Goal: Task Accomplishment & Management: Use online tool/utility

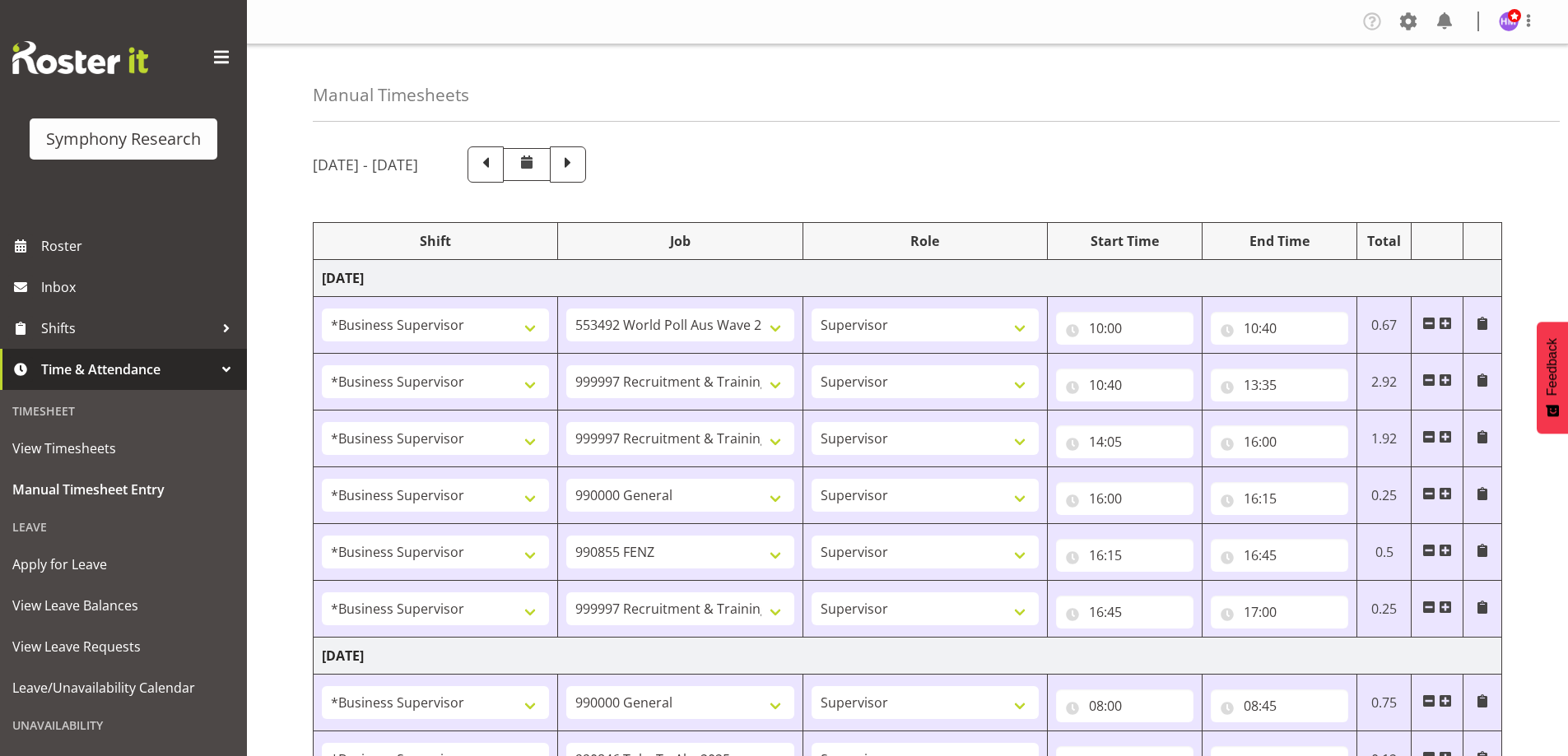
select select "1607"
select select "10499"
select select "1607"
select select "2379"
select select "1607"
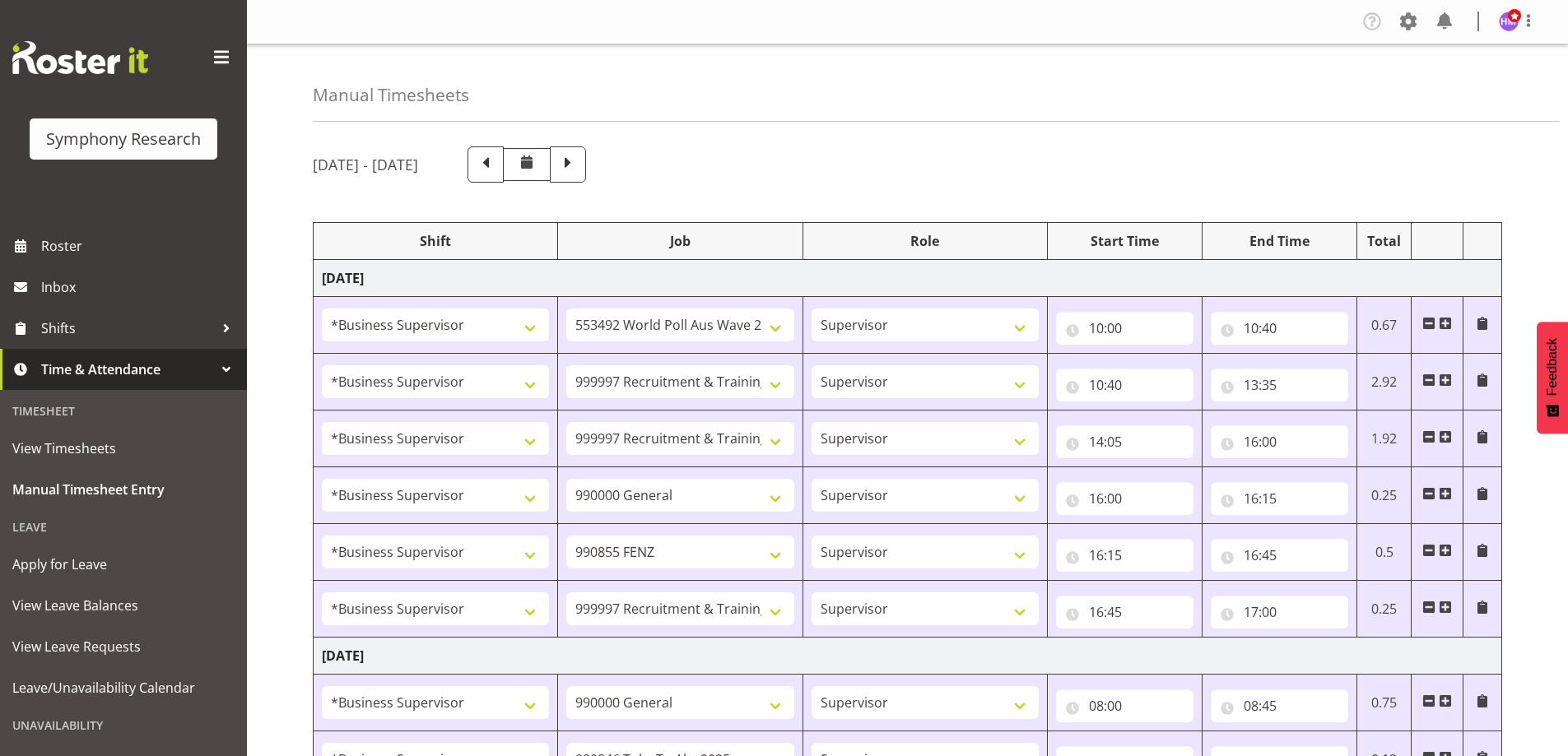
select select "2379"
select select "1607"
select select "743"
select select "1607"
select select "9636"
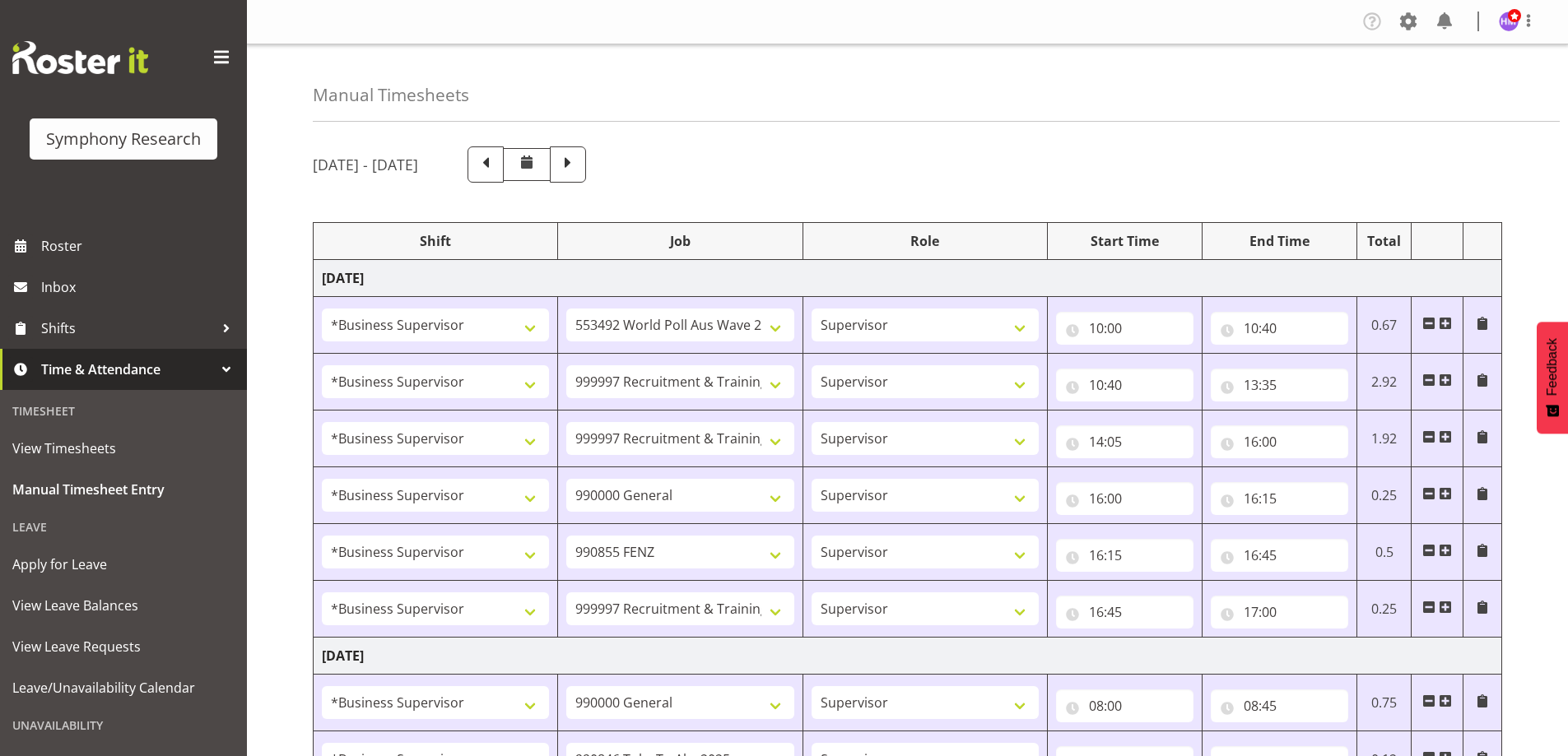
select select "1607"
select select "2379"
select select "1607"
select select "743"
select select "1607"
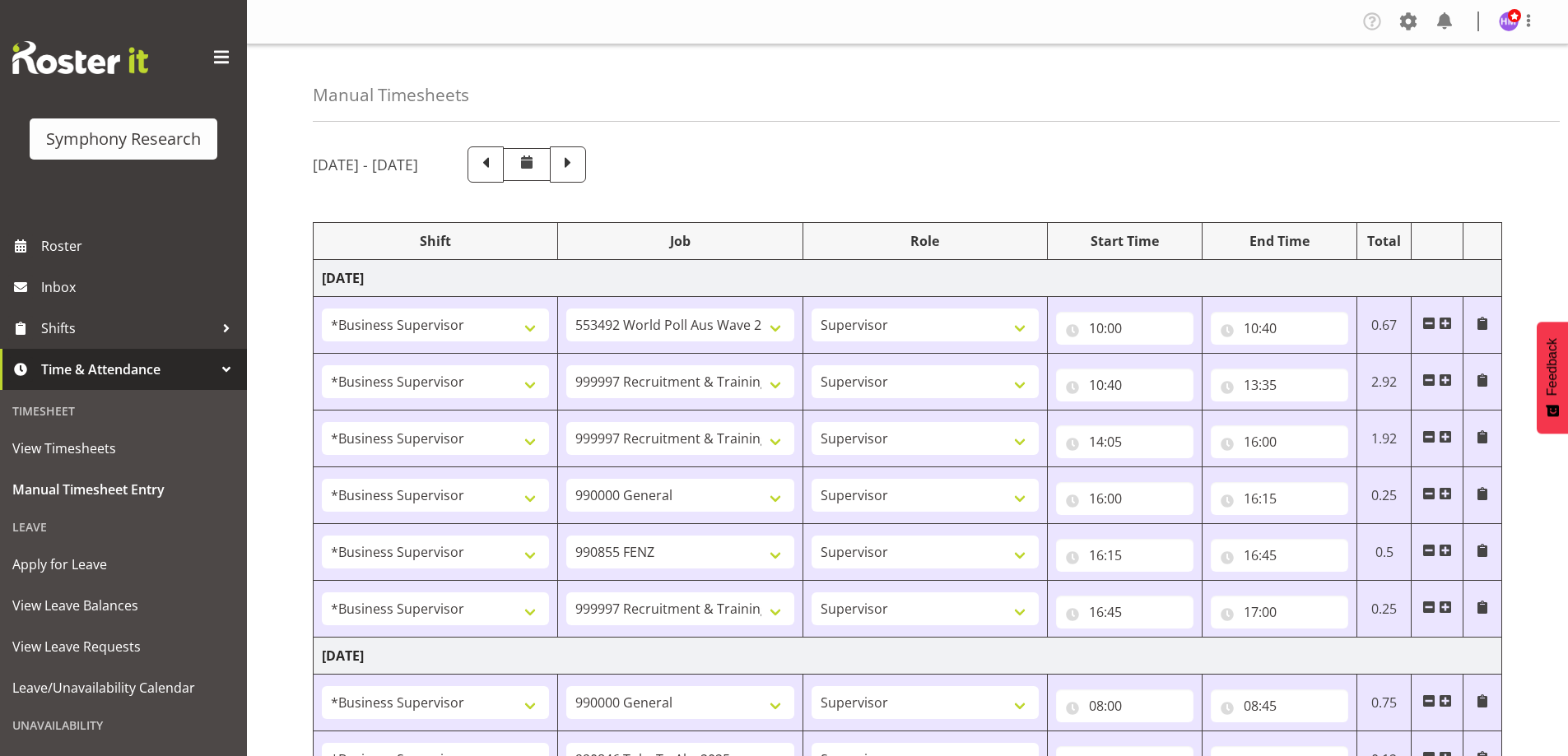
select select "9426"
select select "1607"
select select "10239"
select select "1607"
select select
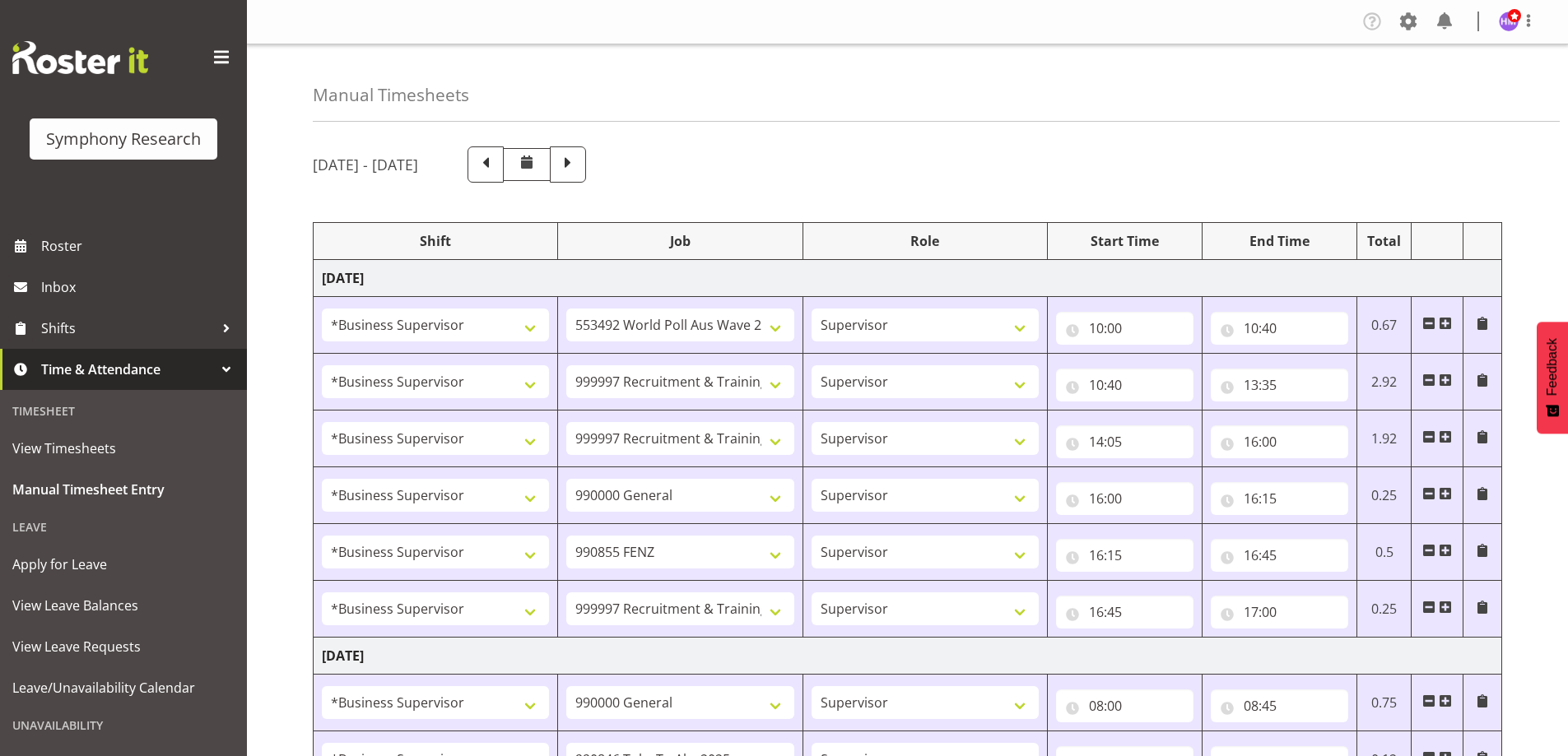
select select "1607"
select select "9636"
select select "1607"
select select "10458"
select select "1607"
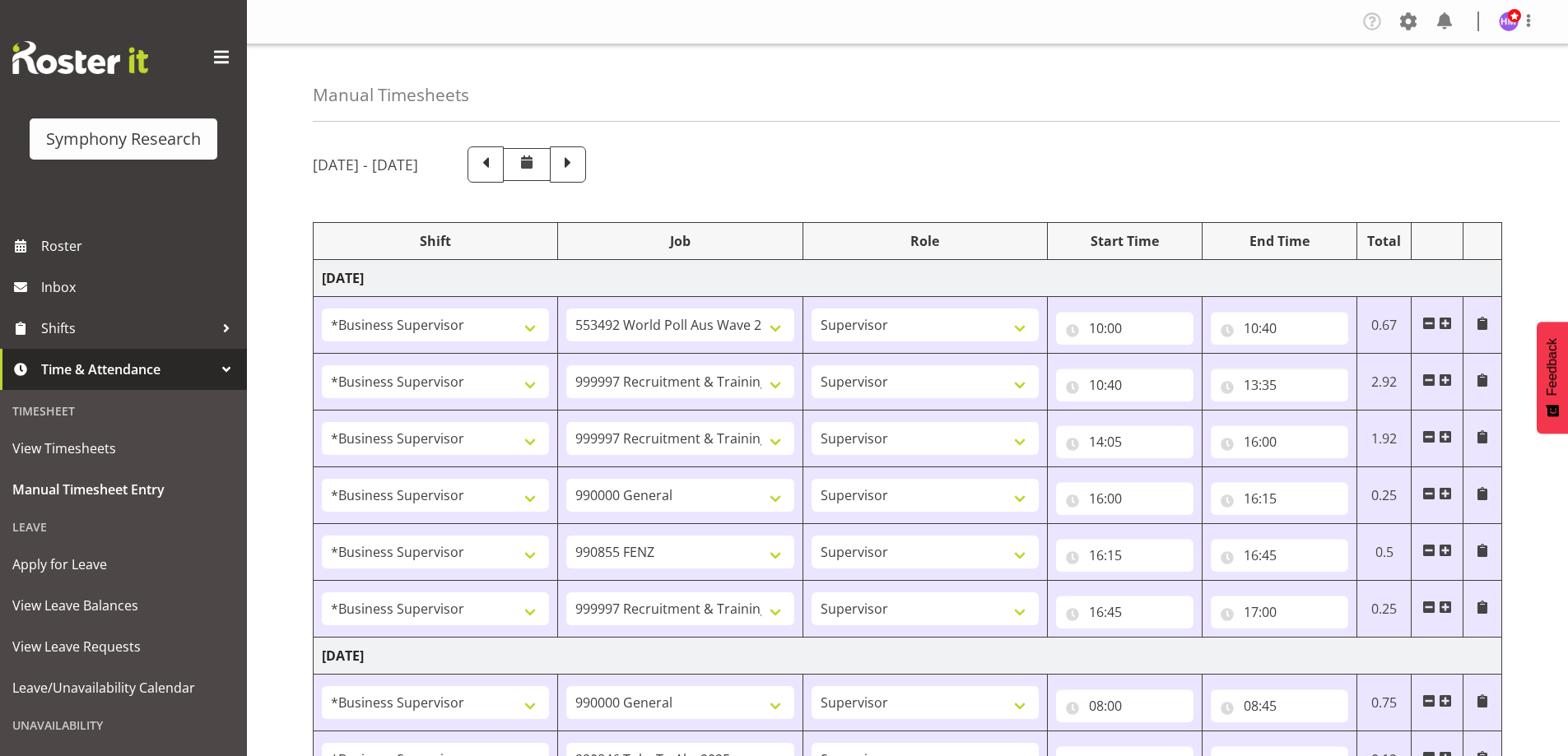
select select "10242"
select select "1607"
select select "2379"
select select "1607"
select select "2379"
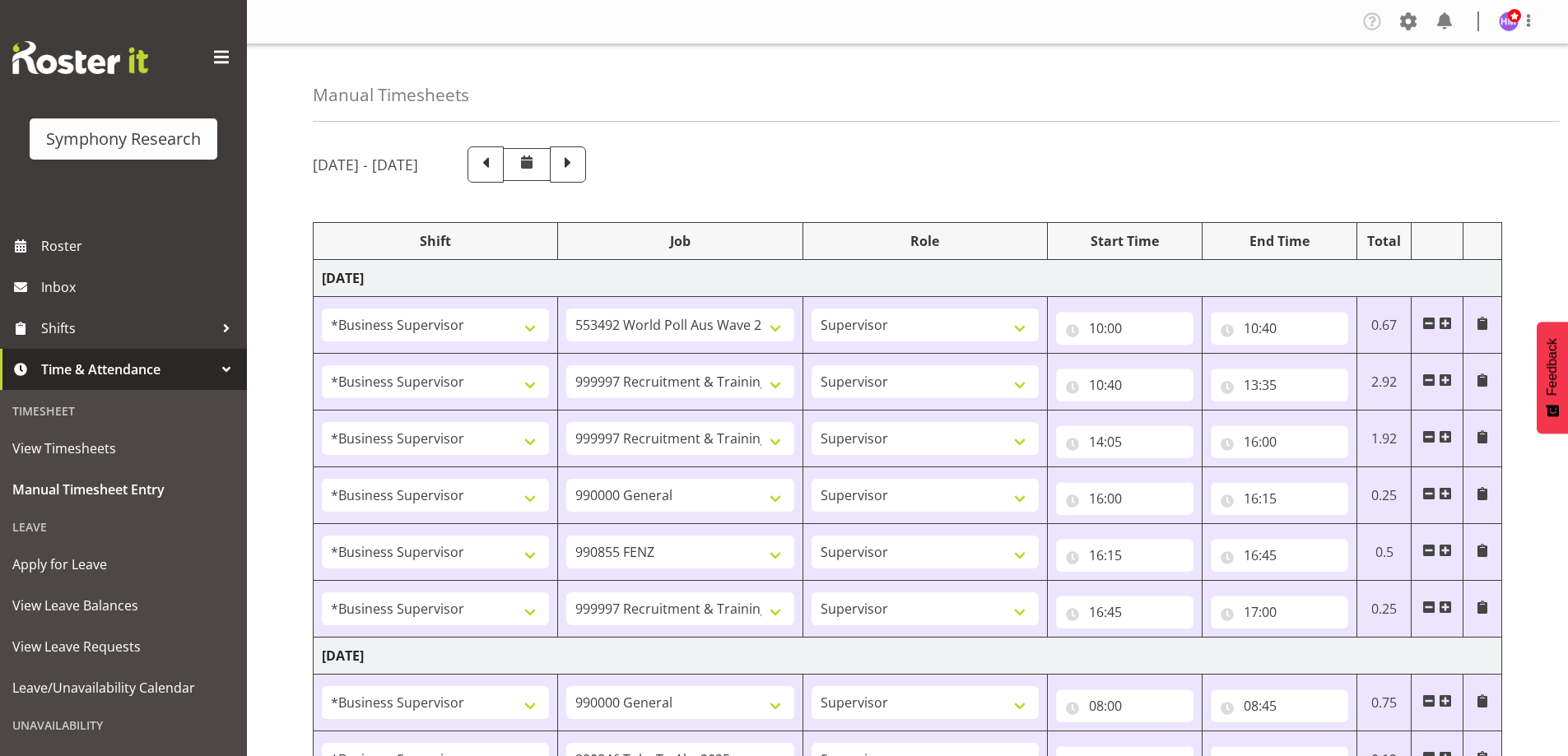
select select "1607"
select select "2379"
select select "1607"
select select "743"
select select "1607"
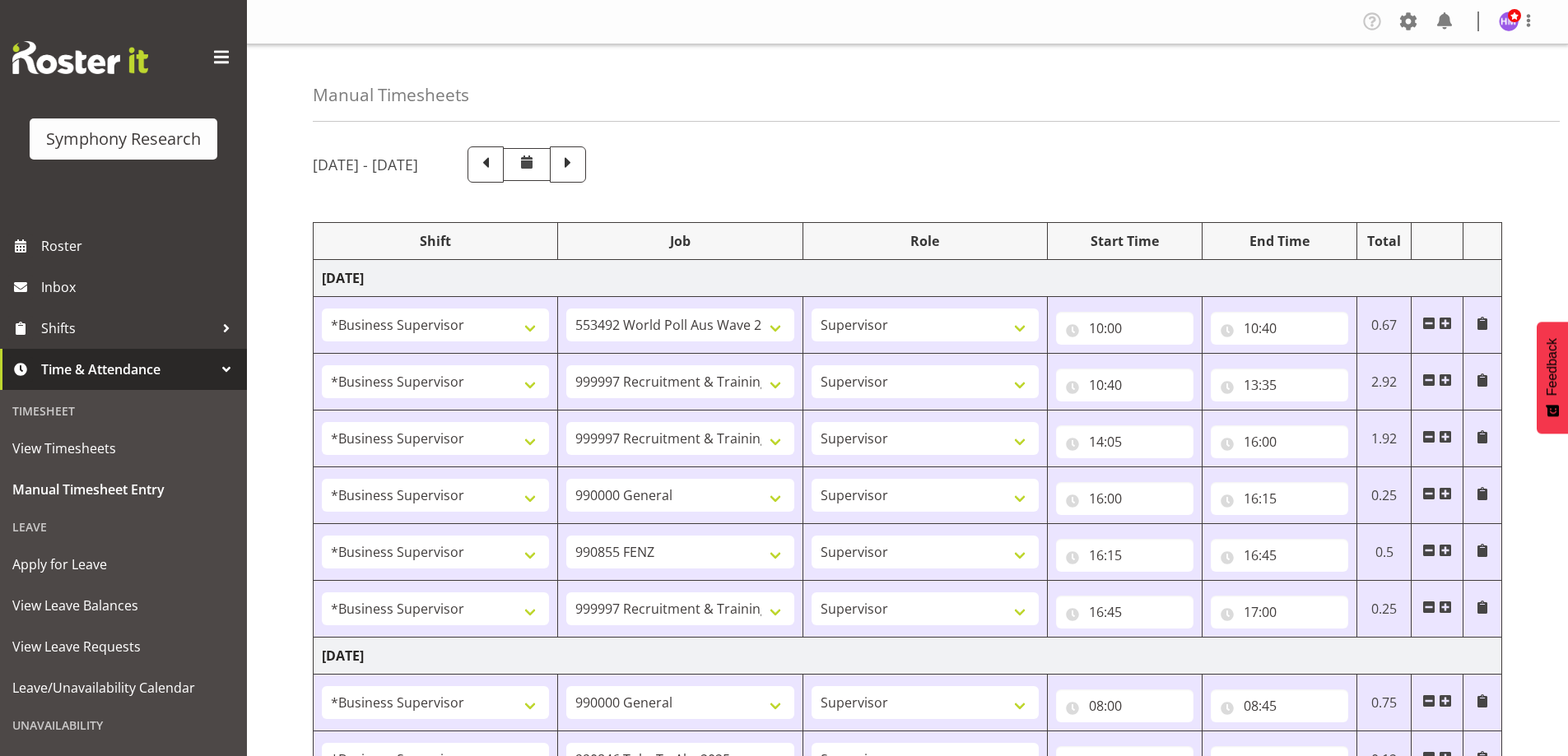
select select "10242"
select select "1607"
select select "10458"
select select "1607"
select select "9636"
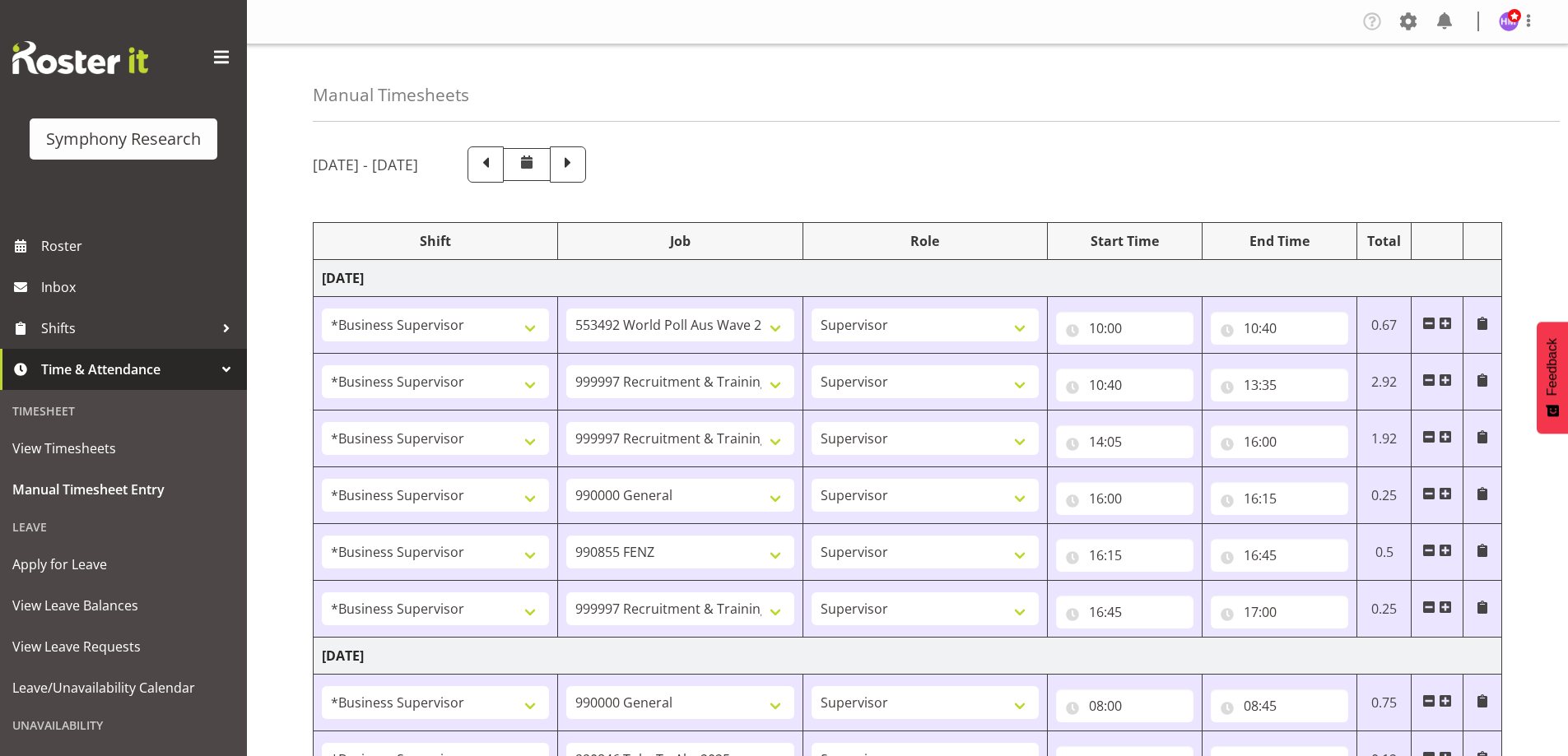
select select "1607"
select select "10239"
select select "1607"
select select "9426"
select select "1607"
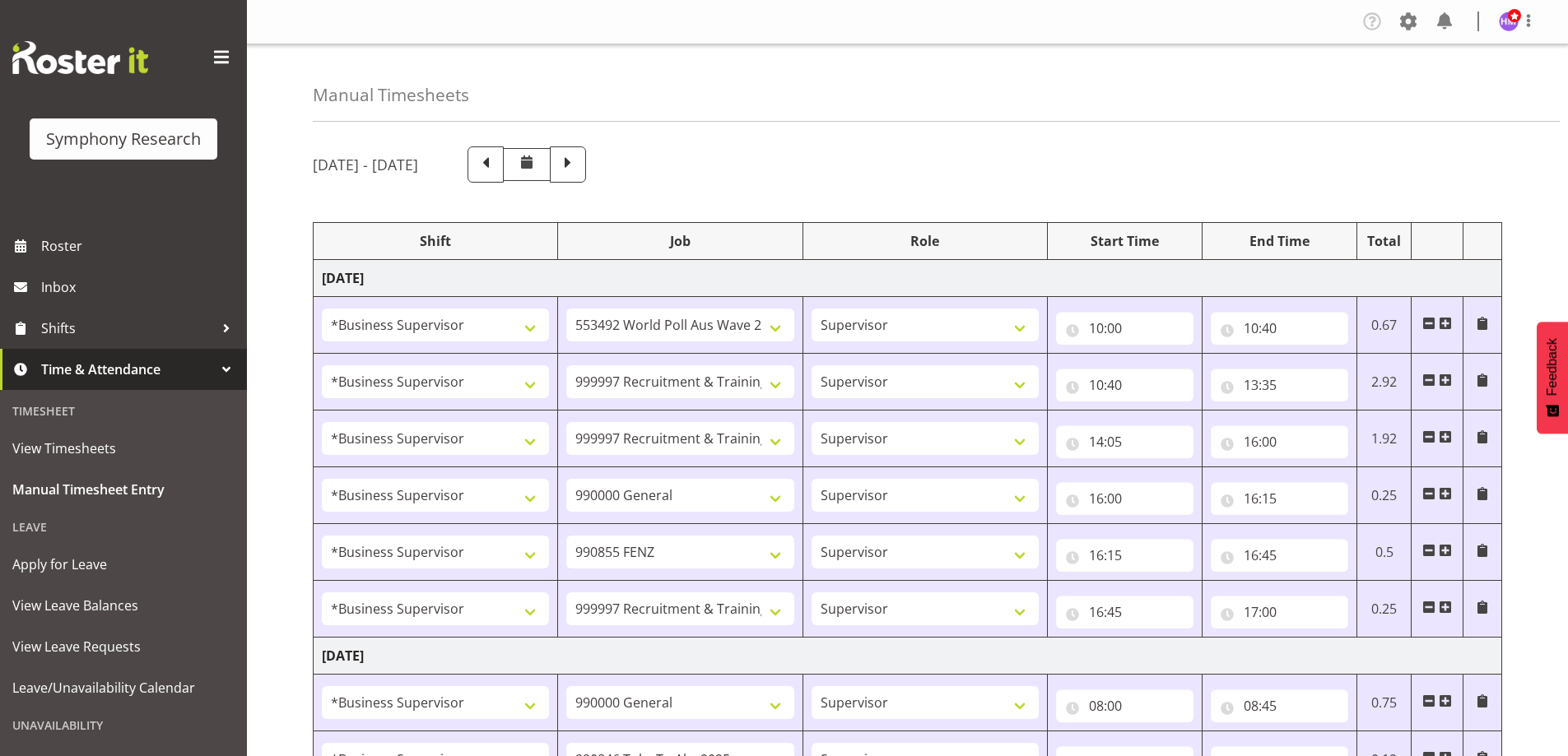
select select "2379"
